Goal: Information Seeking & Learning: Learn about a topic

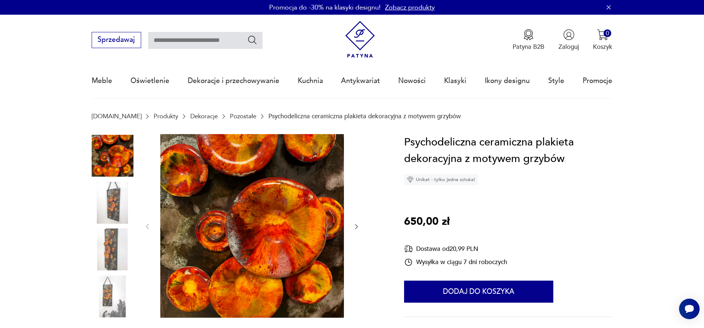
click at [114, 245] on img at bounding box center [113, 249] width 42 height 42
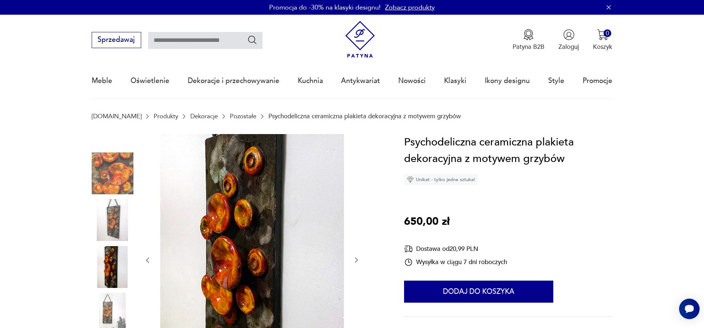
click at [112, 207] on img at bounding box center [113, 220] width 42 height 42
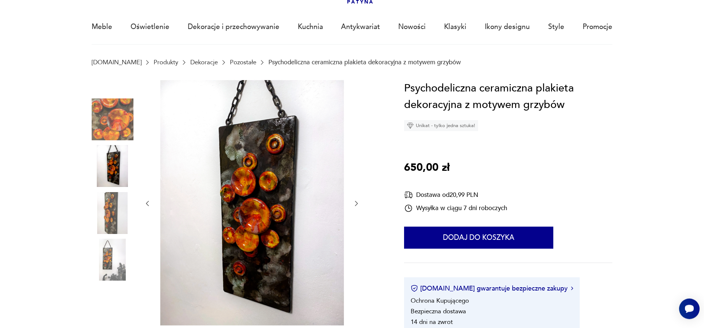
scroll to position [75, 0]
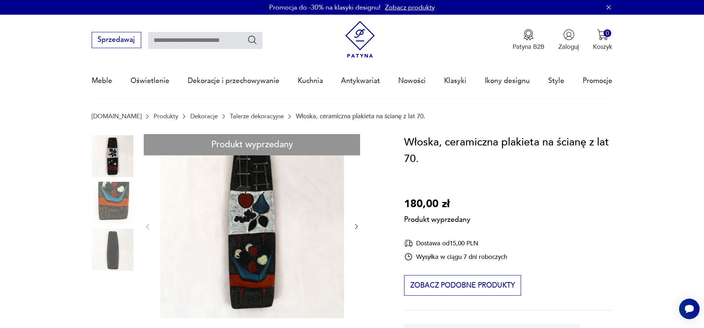
paste input "********"
click at [262, 40] on input "********" at bounding box center [205, 40] width 114 height 17
click at [258, 39] on input "********" at bounding box center [205, 40] width 114 height 17
type input "********"
click at [253, 41] on icon "Szukaj" at bounding box center [252, 39] width 11 height 11
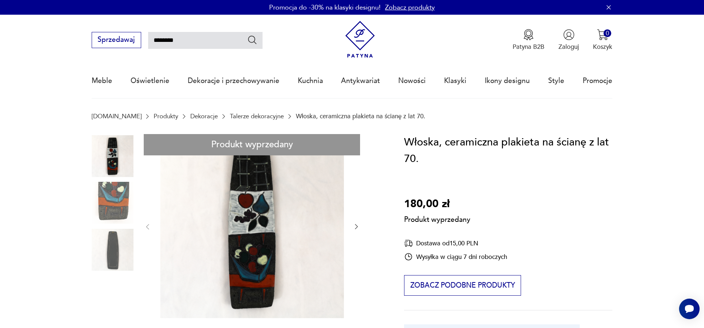
type input "********"
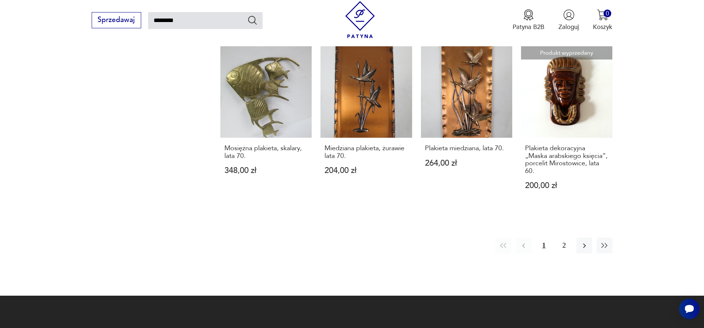
scroll to position [748, 0]
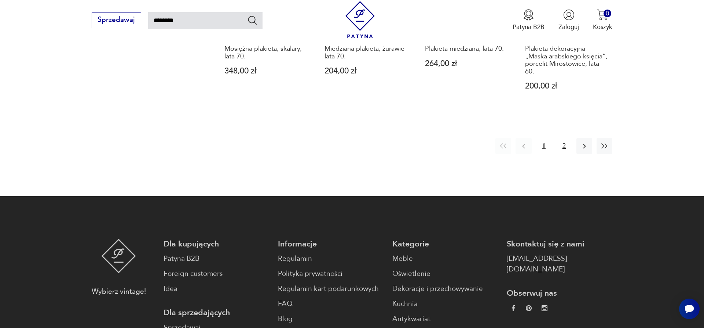
click at [565, 138] on button "2" at bounding box center [564, 146] width 16 height 16
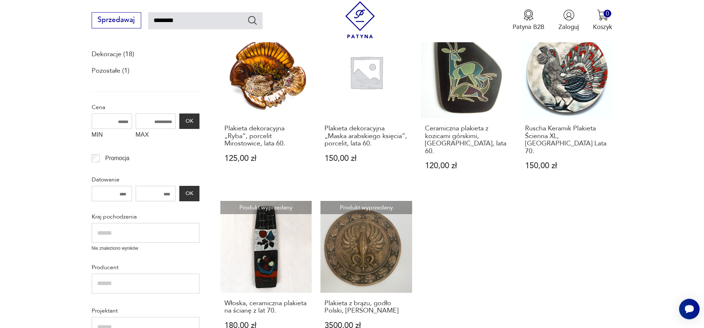
scroll to position [192, 0]
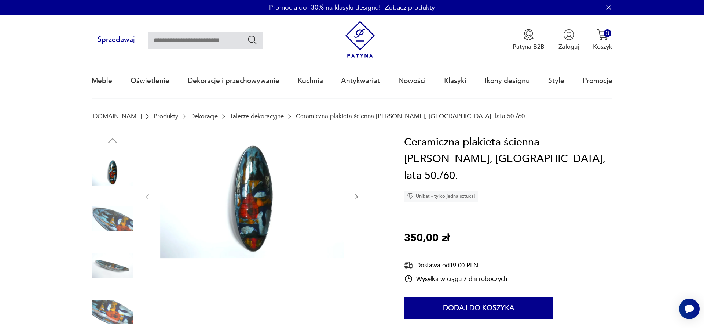
click at [259, 184] on img at bounding box center [252, 196] width 184 height 124
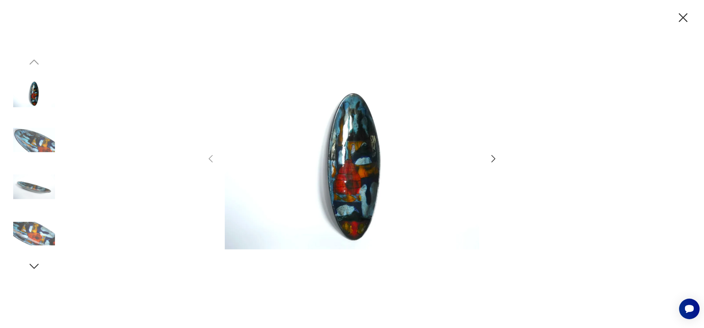
click at [485, 156] on div at bounding box center [351, 163] width 293 height 263
click at [496, 158] on icon "button" at bounding box center [493, 158] width 11 height 11
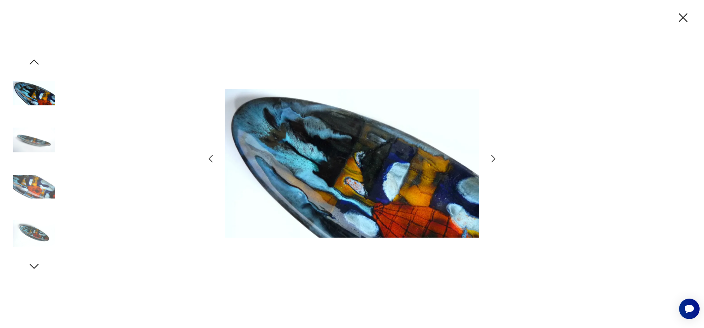
click at [496, 158] on icon "button" at bounding box center [493, 158] width 11 height 11
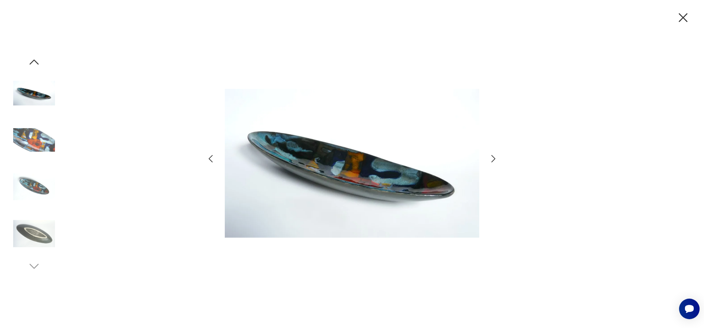
click at [496, 158] on icon "button" at bounding box center [493, 158] width 11 height 11
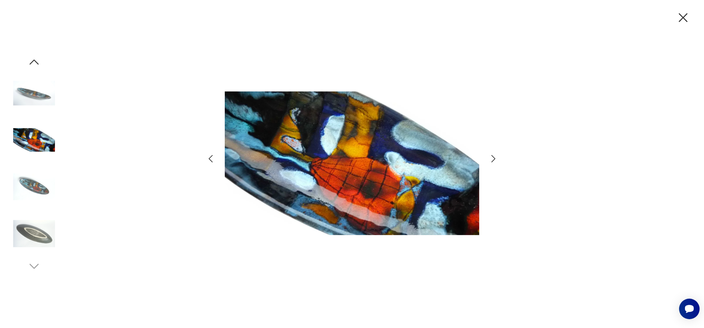
click at [496, 158] on icon "button" at bounding box center [493, 158] width 11 height 11
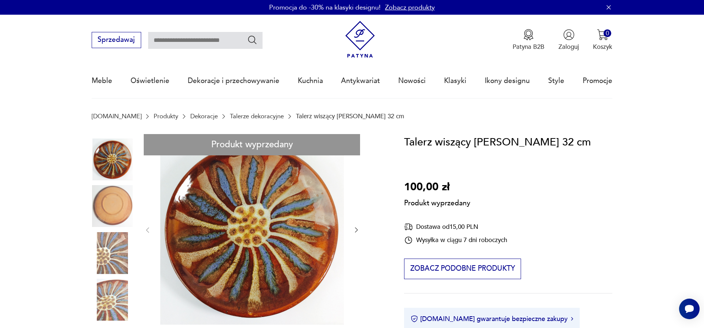
drag, startPoint x: 401, startPoint y: 142, endPoint x: 519, endPoint y: 142, distance: 117.7
copy h1 "Talerz wiszący Łysa Góra"
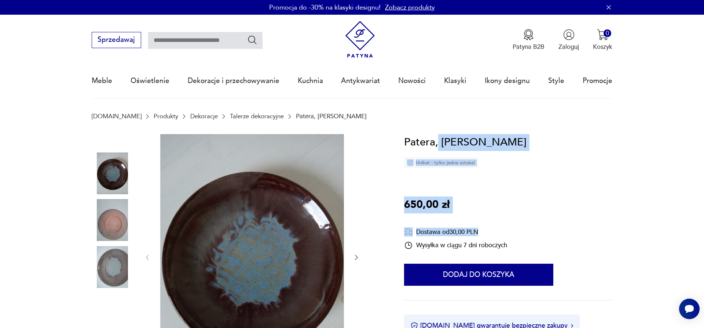
drag, startPoint x: 438, startPoint y: 142, endPoint x: 493, endPoint y: 140, distance: 54.7
click at [493, 140] on div "Patera, Łysa Góra Unikat - tylko jedna sztuka! 650,00 zł Dostawa od 30,00 PLN W…" at bounding box center [508, 252] width 208 height 236
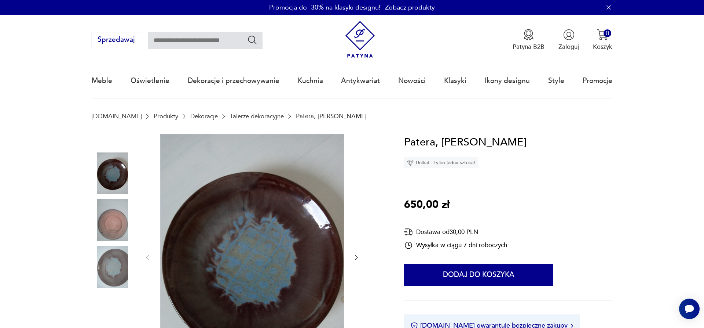
click at [510, 145] on div "Patera, Łysa Góra Unikat - tylko jedna sztuka! 650,00 zł Dostawa od 30,00 PLN W…" at bounding box center [508, 252] width 208 height 236
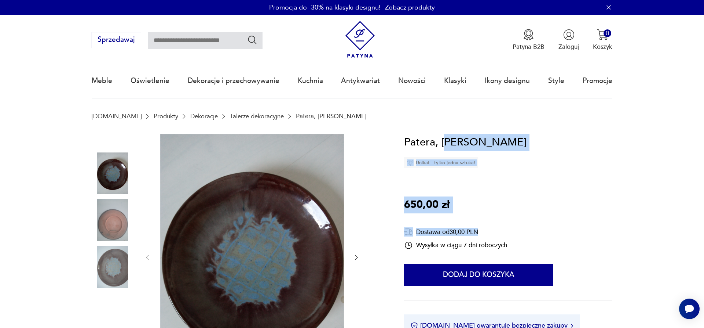
drag, startPoint x: 501, startPoint y: 141, endPoint x: 446, endPoint y: 142, distance: 55.0
click at [444, 142] on div "Patera, Łysa Góra Unikat - tylko jedna sztuka! 650,00 zł Dostawa od 30,00 PLN W…" at bounding box center [508, 252] width 208 height 236
click at [460, 139] on h1 "Patera, Łysa Góra" at bounding box center [465, 142] width 123 height 17
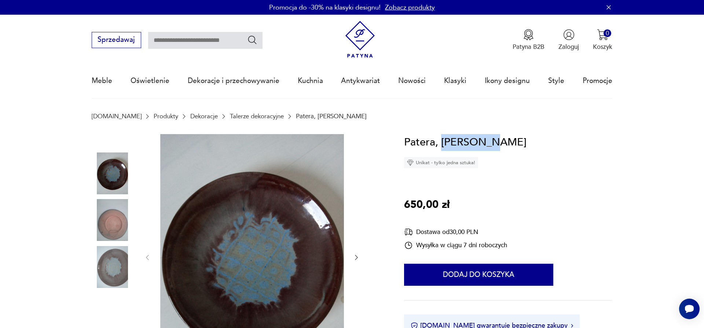
drag, startPoint x: 441, startPoint y: 142, endPoint x: 487, endPoint y: 142, distance: 46.6
click at [488, 142] on h1 "Patera, Łysa Góra" at bounding box center [465, 142] width 123 height 17
copy h1 "[PERSON_NAME]"
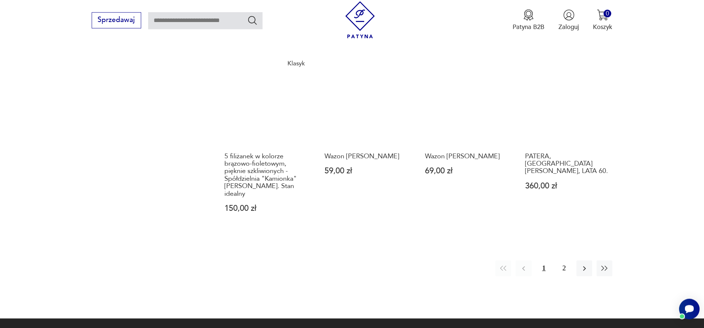
scroll to position [680, 0]
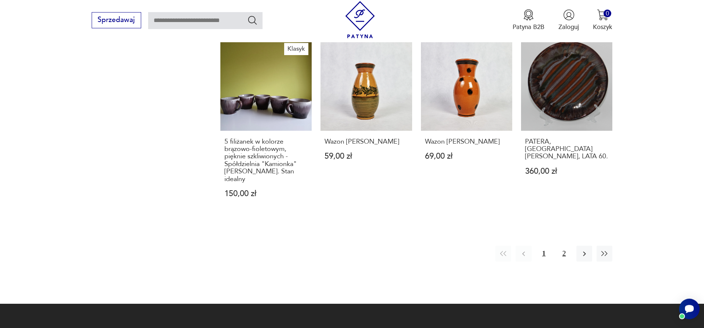
click at [559, 245] on button "2" at bounding box center [564, 253] width 16 height 16
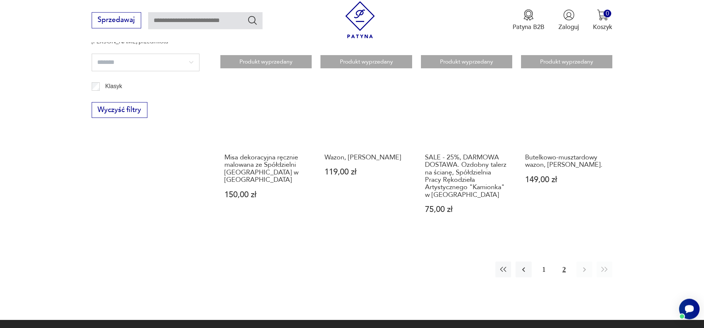
scroll to position [493, 0]
